Goal: Information Seeking & Learning: Learn about a topic

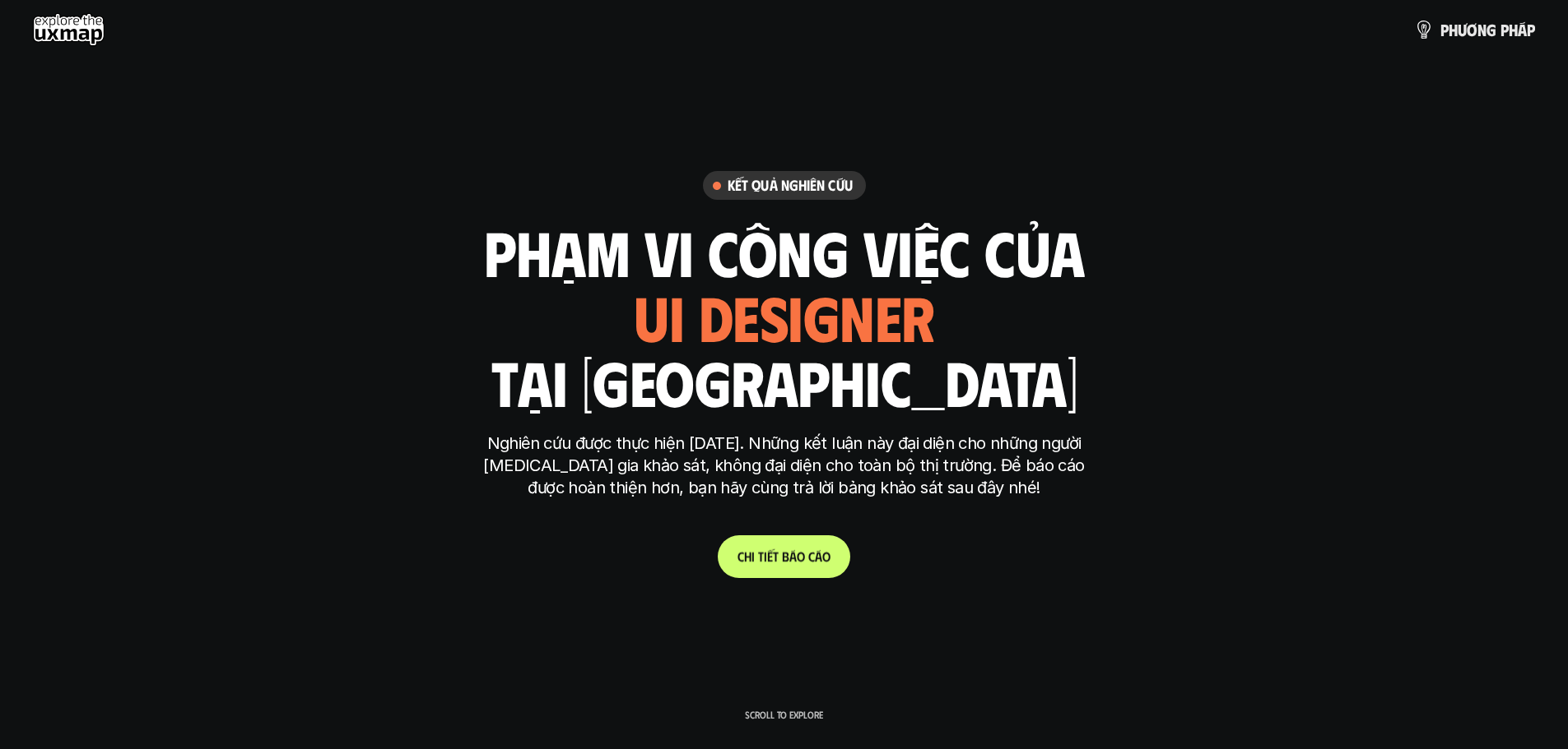
click at [794, 558] on p "C h i t i ế t b á o c á o" at bounding box center [784, 557] width 93 height 16
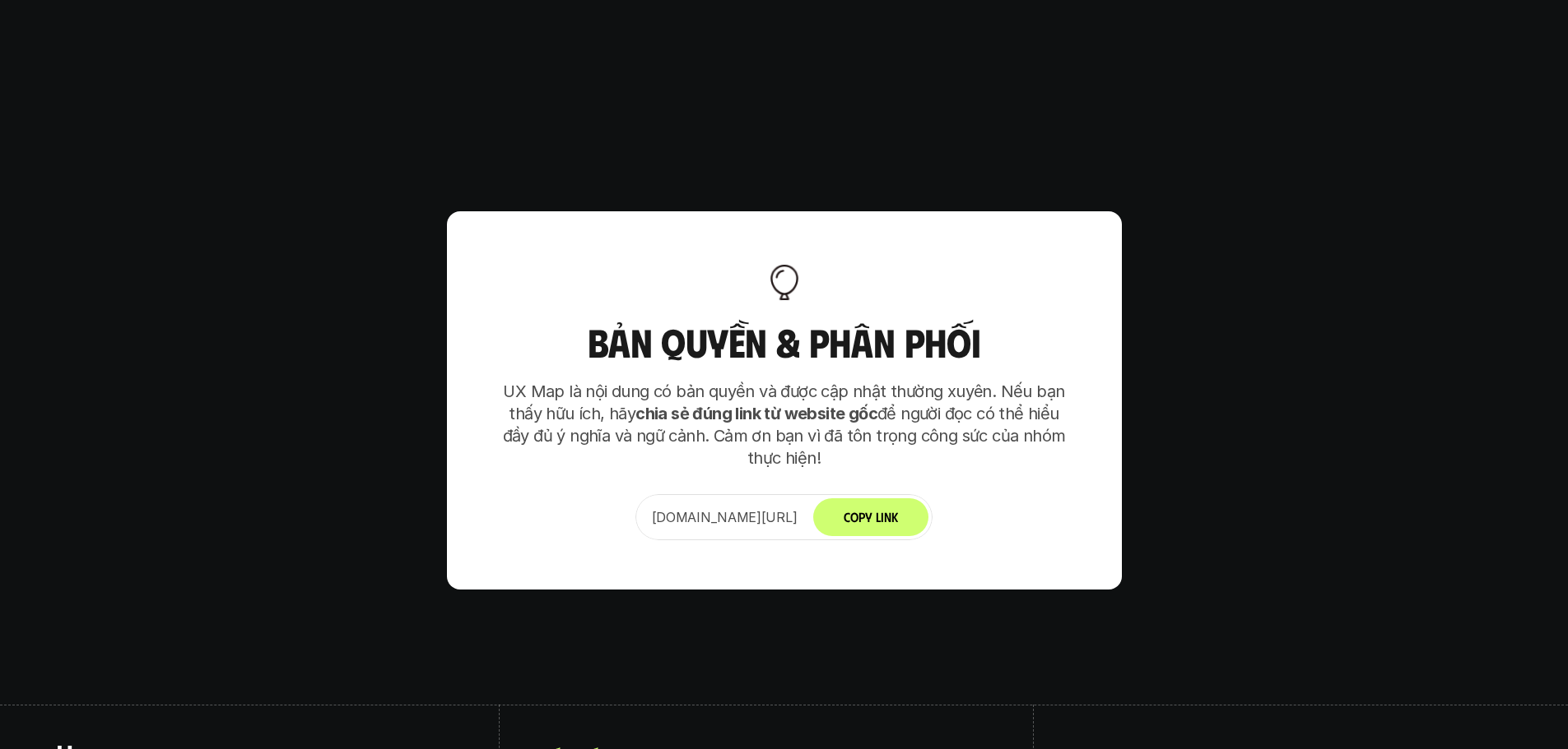
scroll to position [10330, 0]
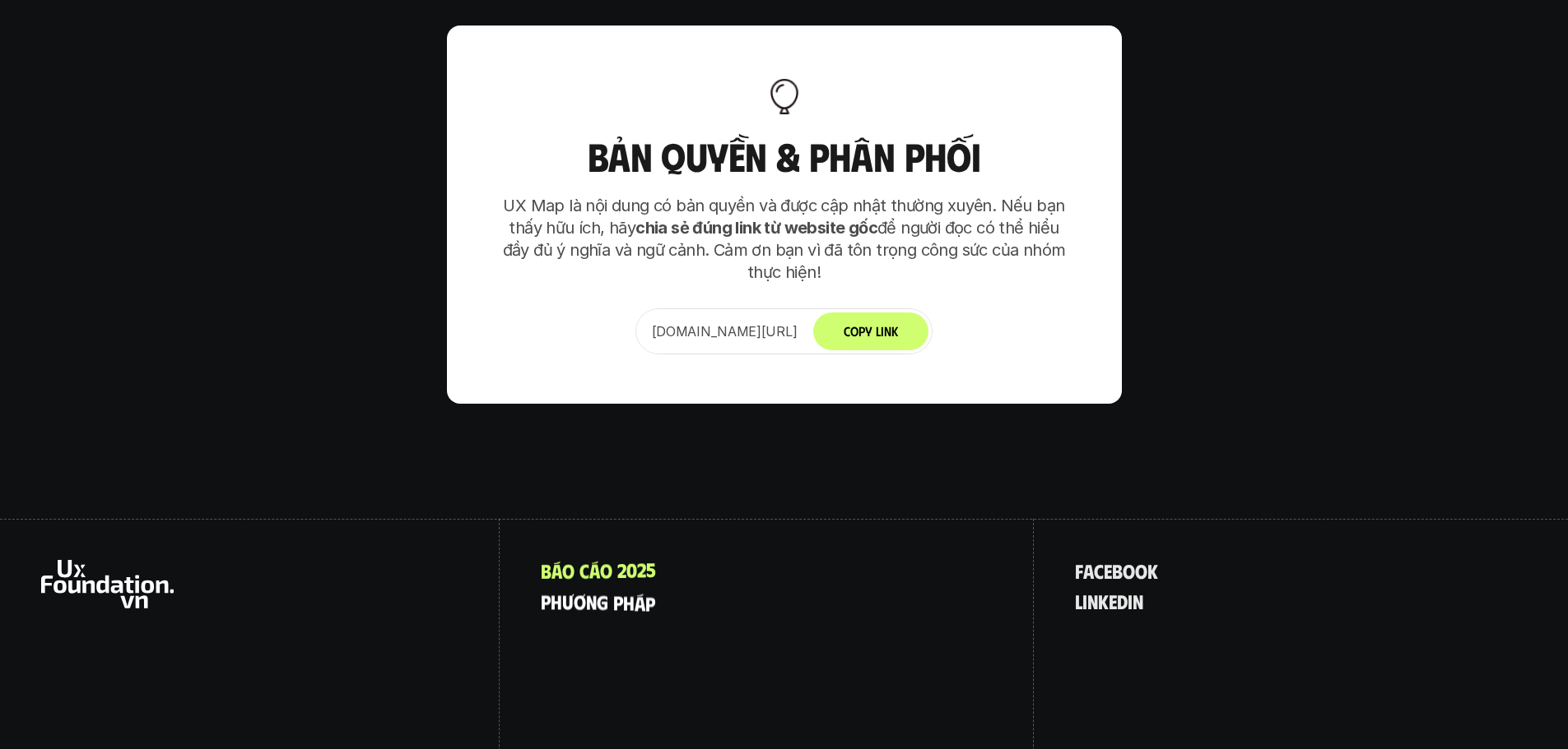
click at [596, 591] on p "p h ư ơ n g p h á p" at bounding box center [597, 602] width 114 height 21
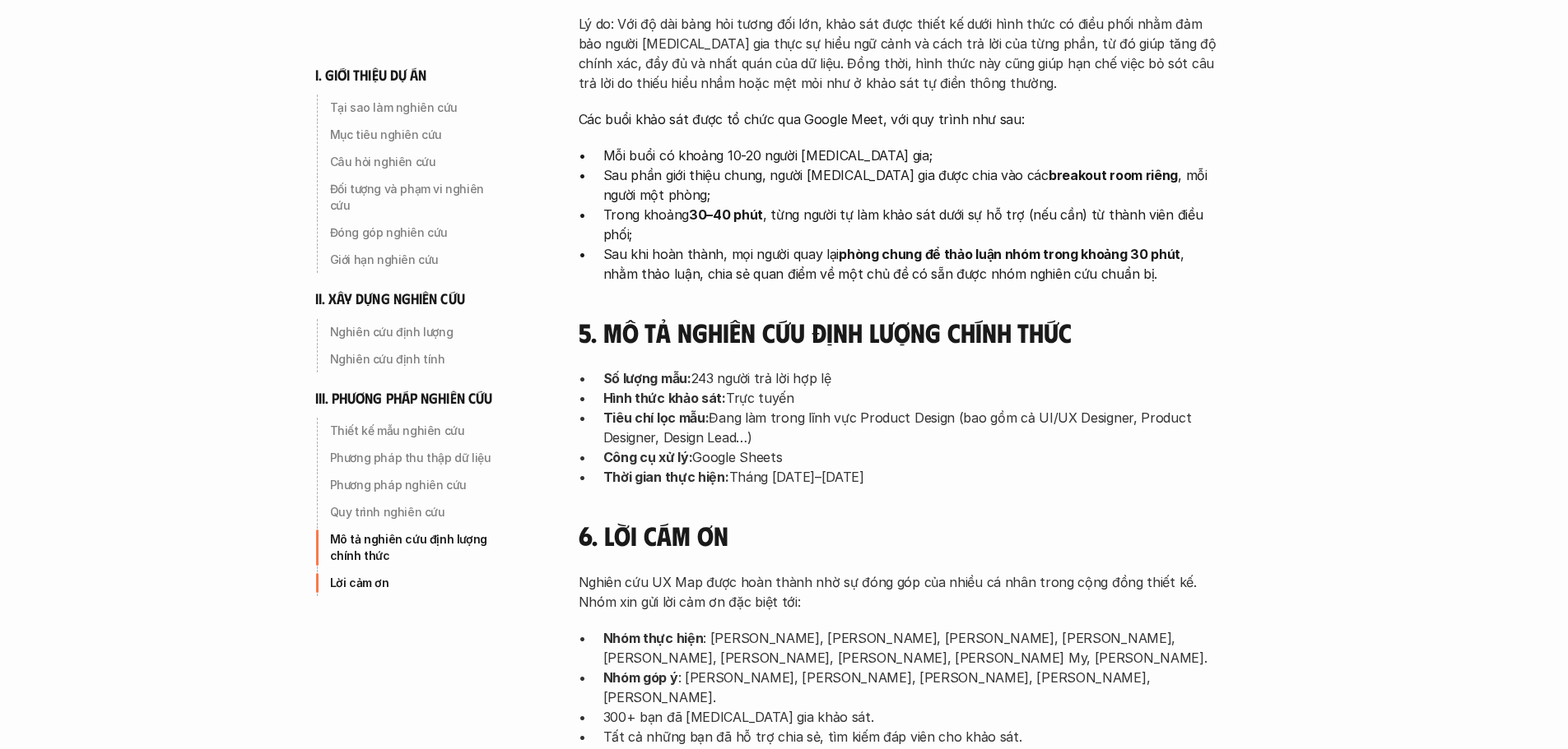
scroll to position [5017, 0]
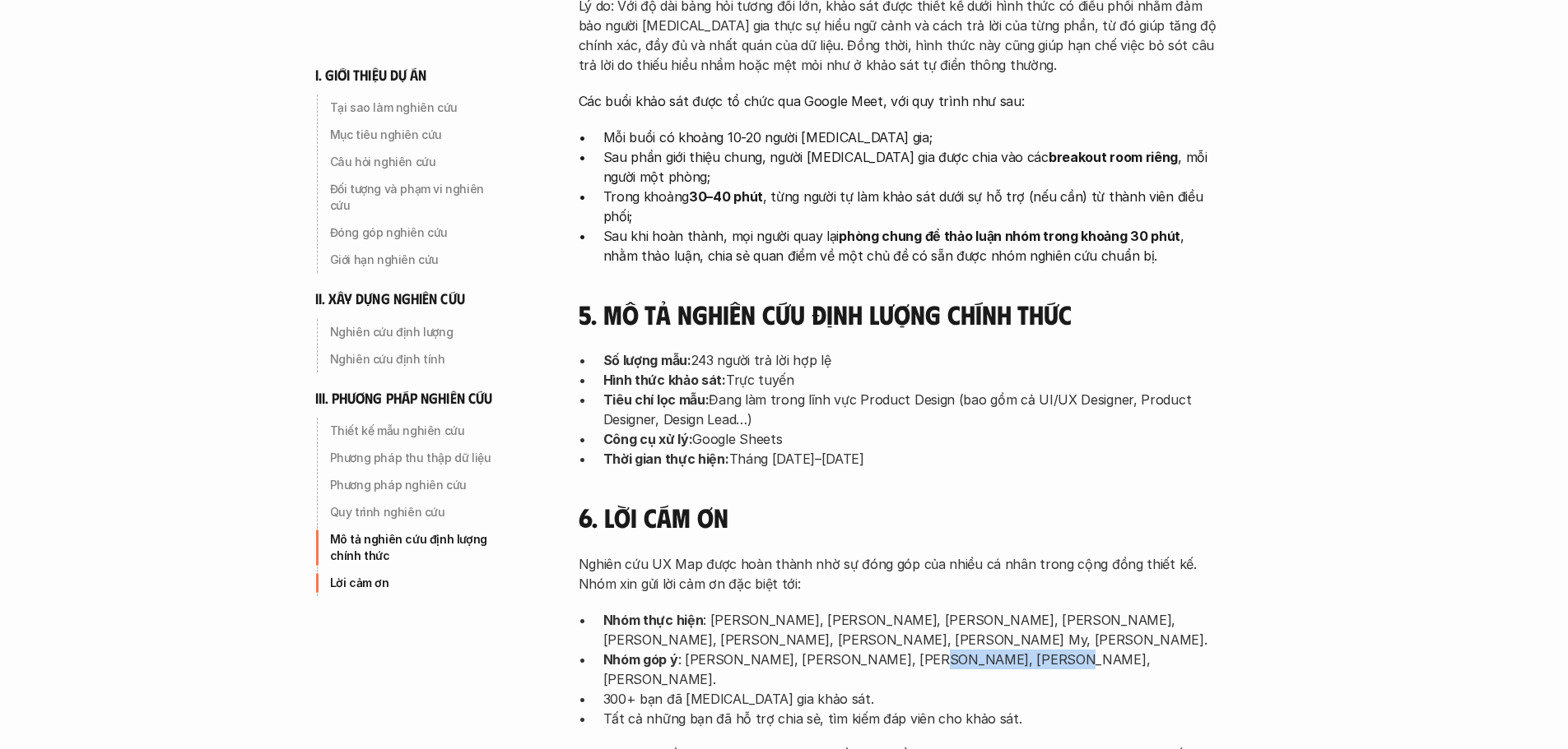
drag, startPoint x: 918, startPoint y: 523, endPoint x: 1029, endPoint y: 523, distance: 111.0
click at [1029, 649] on p "Nhóm góp ý : [PERSON_NAME], [PERSON_NAME], [PERSON_NAME], [PERSON_NAME], [PERSO…" at bounding box center [911, 669] width 617 height 39
click at [1178, 689] on p "300+ bạn đã [MEDICAL_DATA] gia khảo sát." at bounding box center [911, 699] width 617 height 20
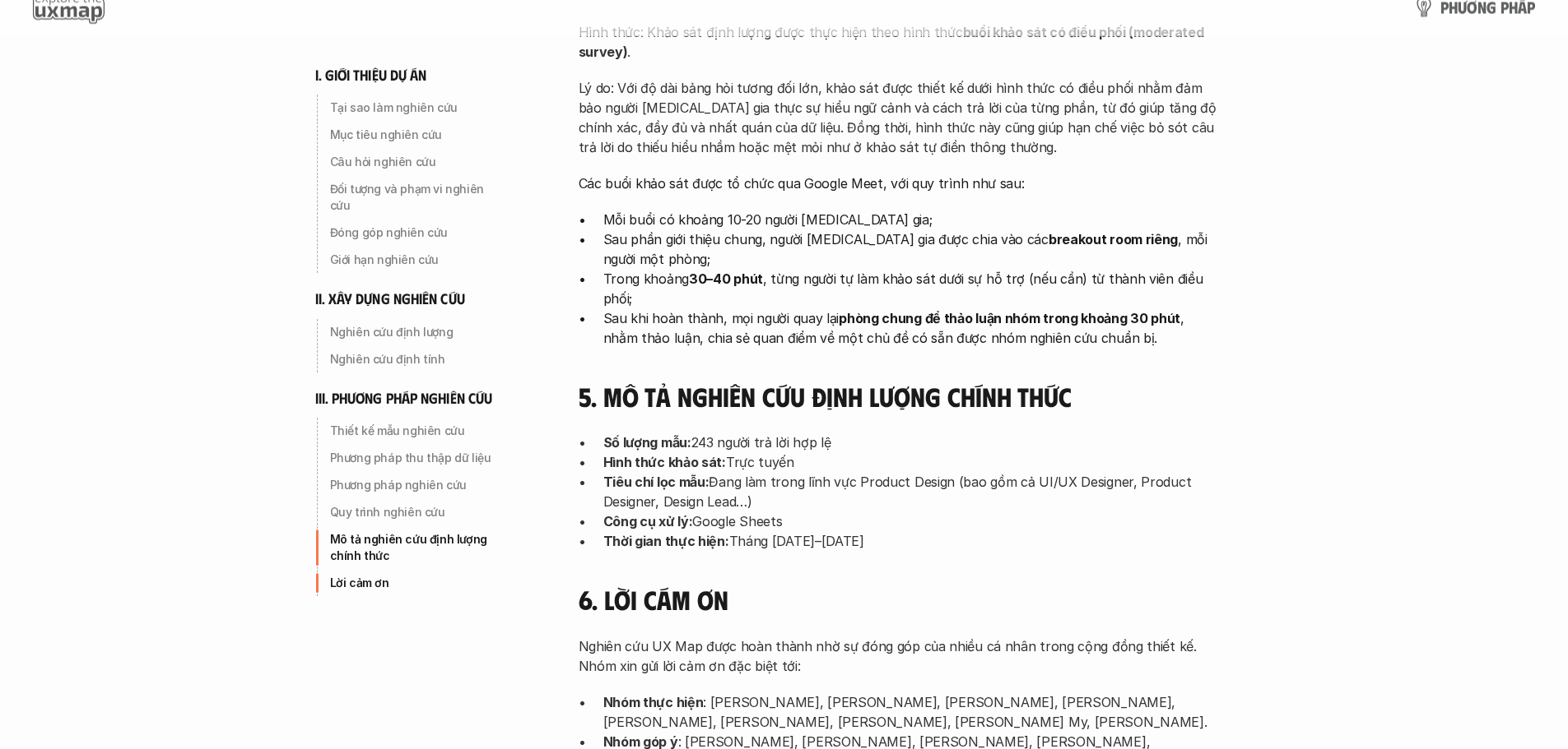
scroll to position [5306, 0]
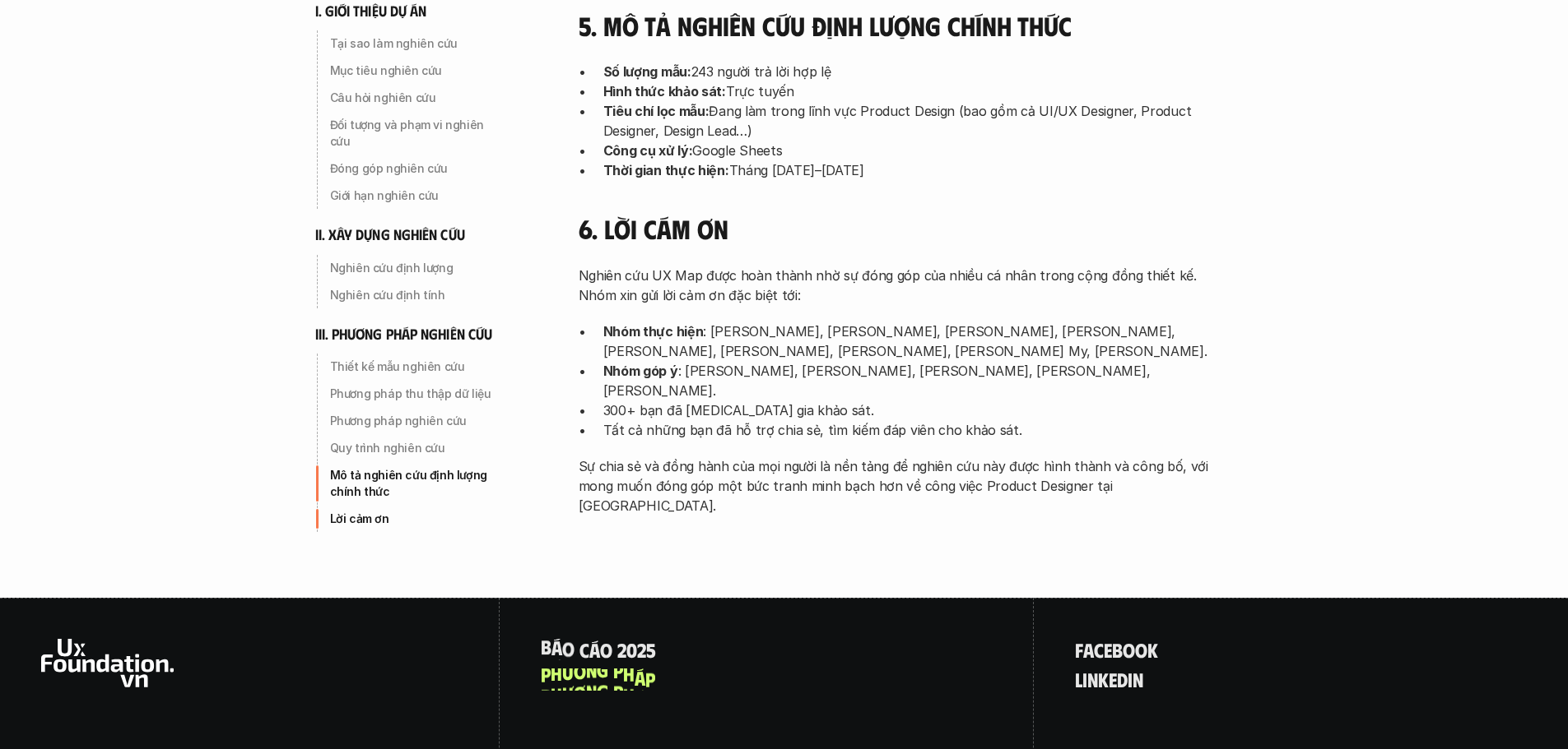
click at [609, 598] on div "B á o c á o 2 0 2 5 p h ư ơ n g p h á p" at bounding box center [766, 742] width 534 height 289
click at [609, 639] on p "B á o c á o 2 0 2 5" at bounding box center [598, 649] width 115 height 21
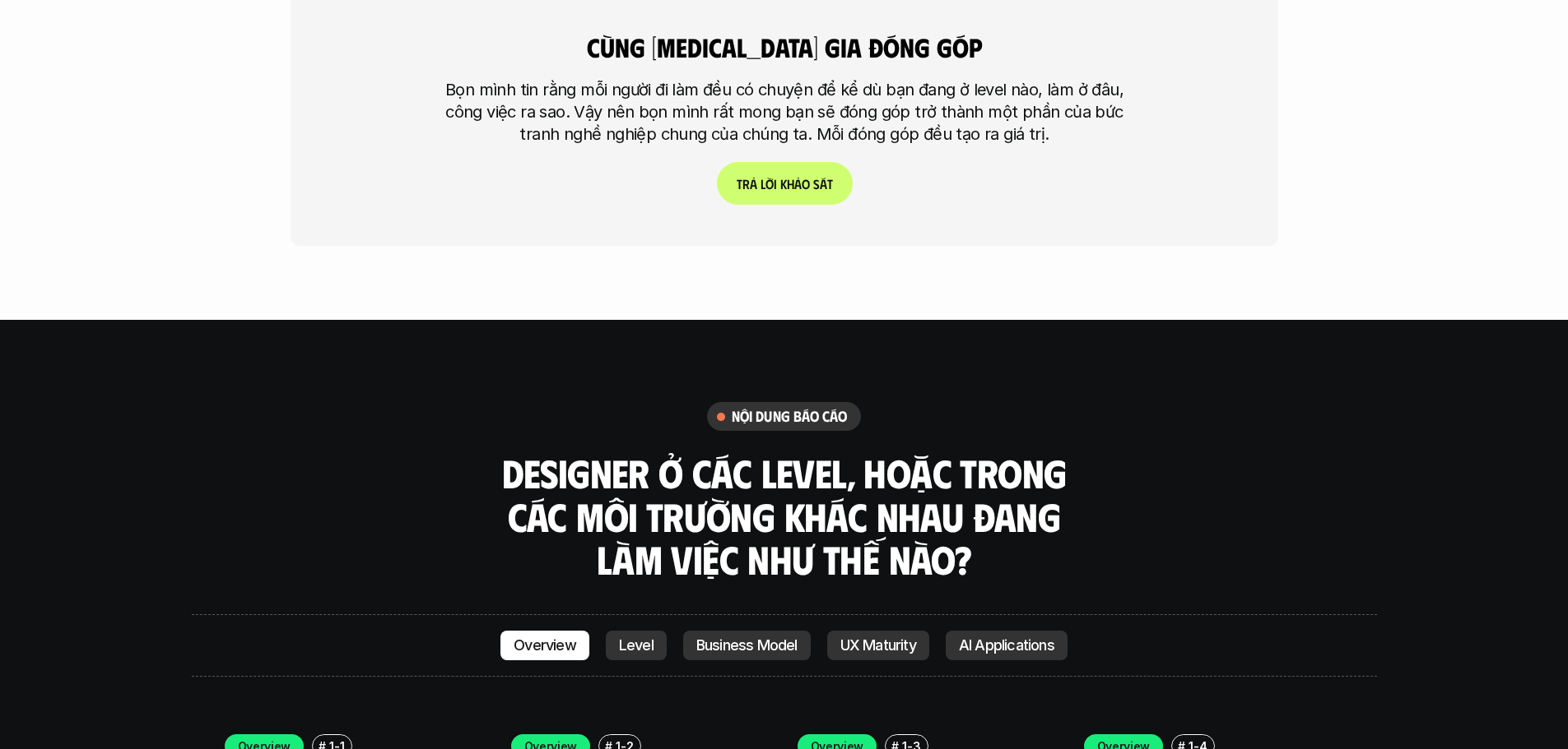
scroll to position [4524, 0]
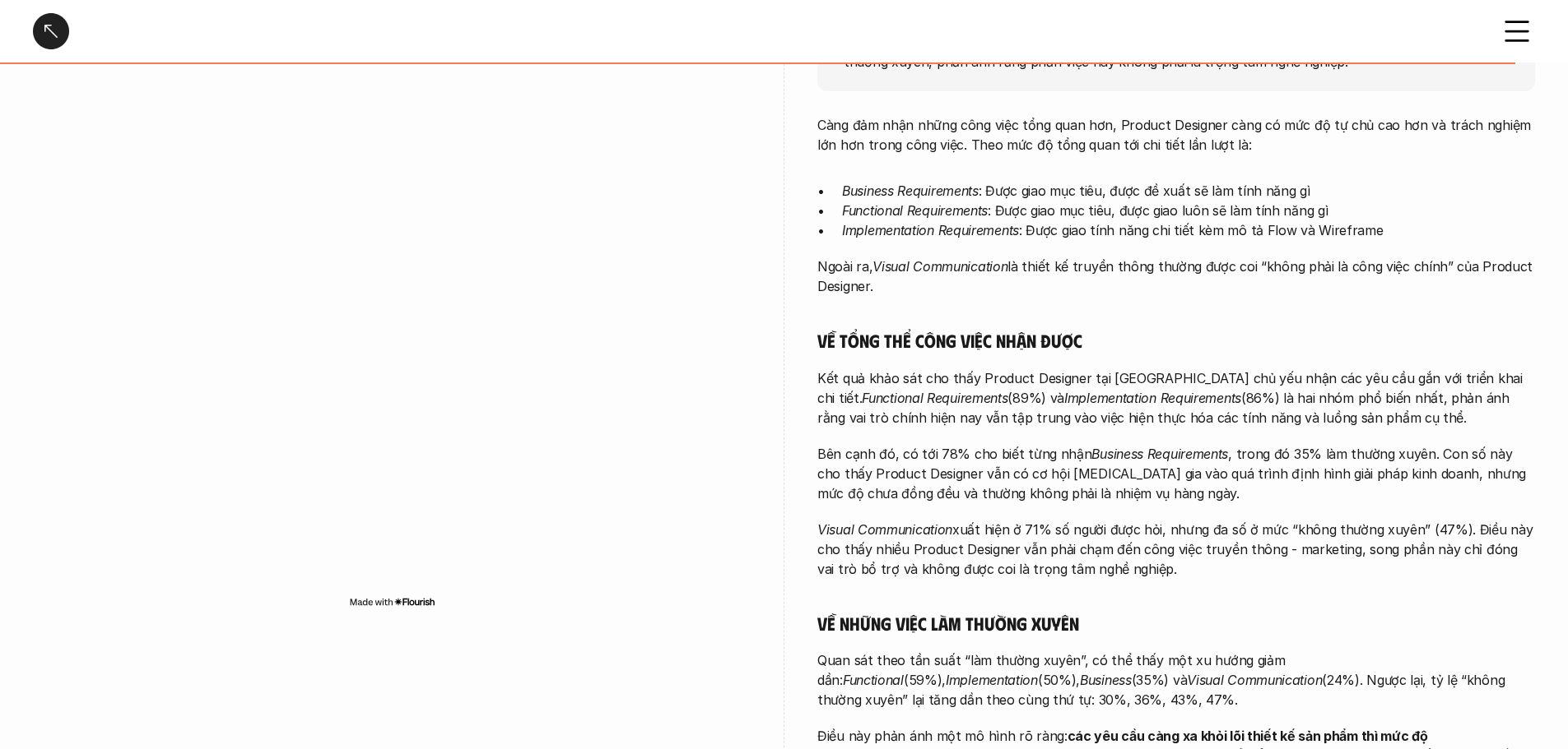
scroll to position [329, 0]
